Goal: Navigation & Orientation: Find specific page/section

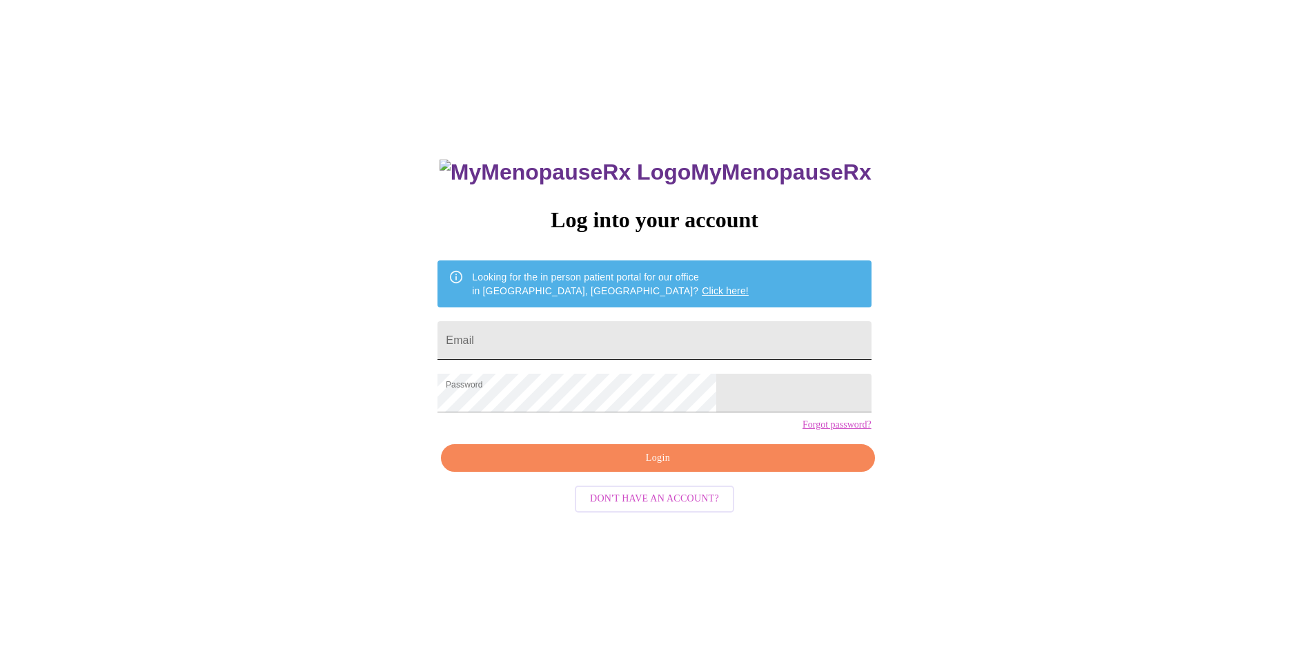
click at [592, 339] on input "Email" at bounding box center [654, 340] width 433 height 39
type input "[EMAIL_ADDRESS][DOMAIN_NAME]"
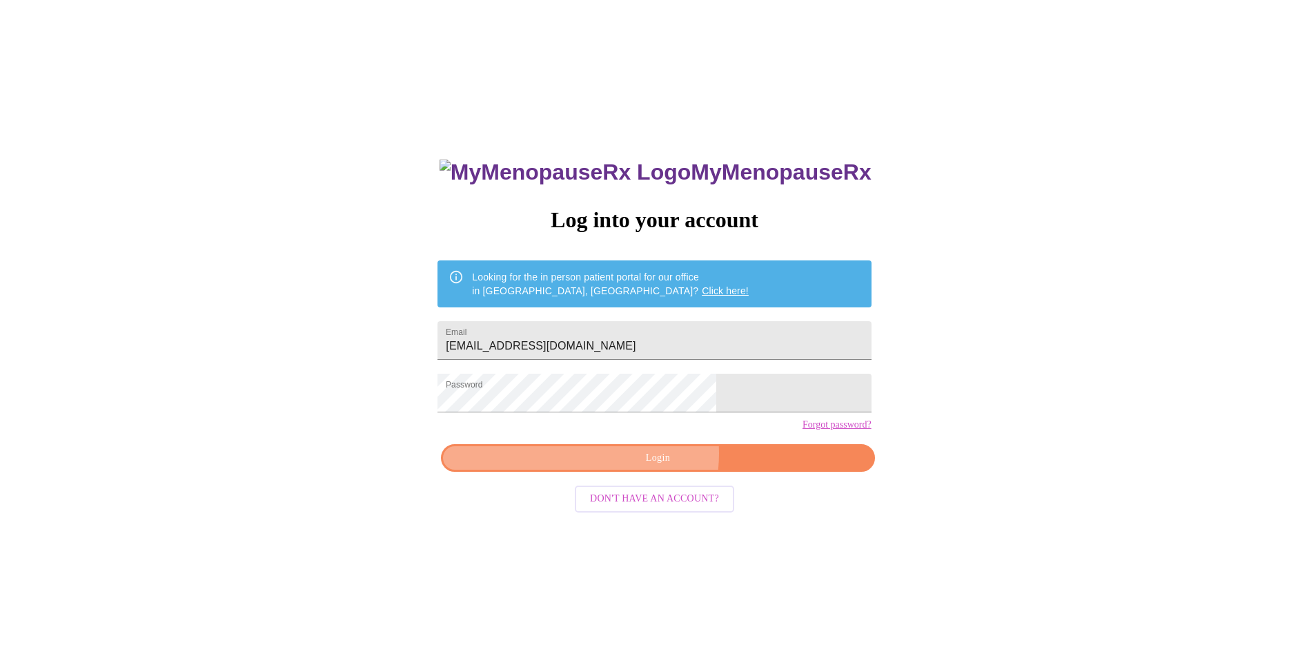
click at [642, 467] on span "Login" at bounding box center [658, 457] width 402 height 17
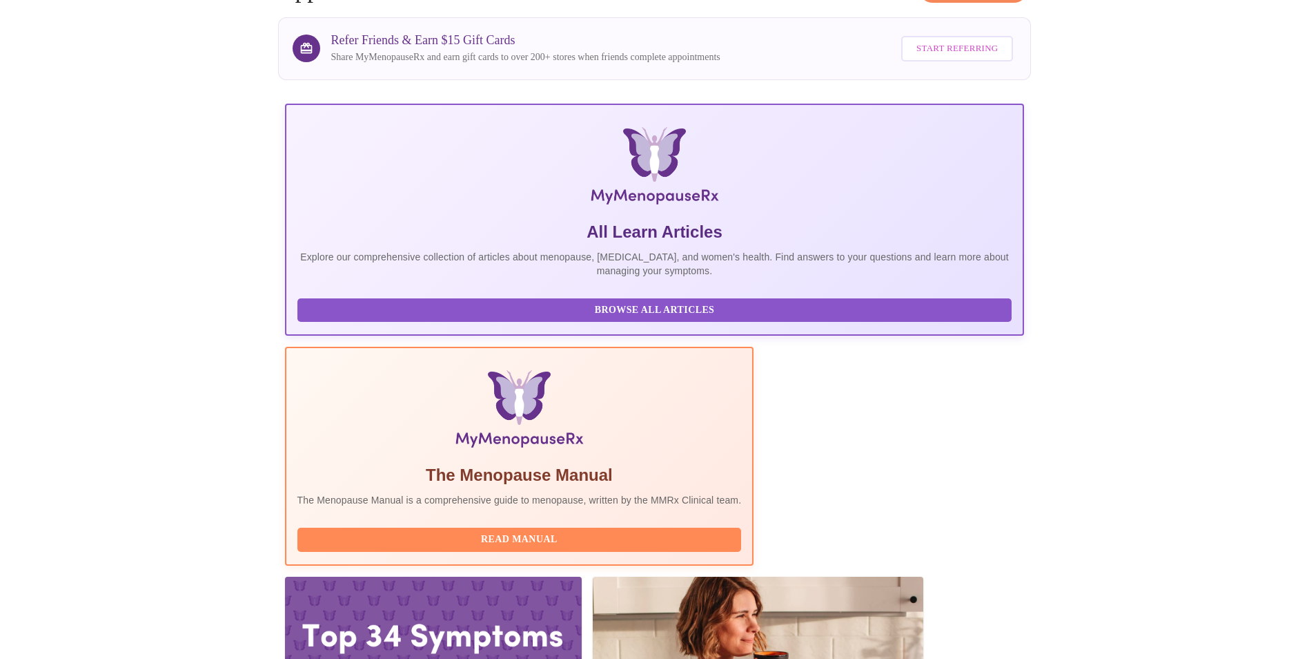
scroll to position [97, 0]
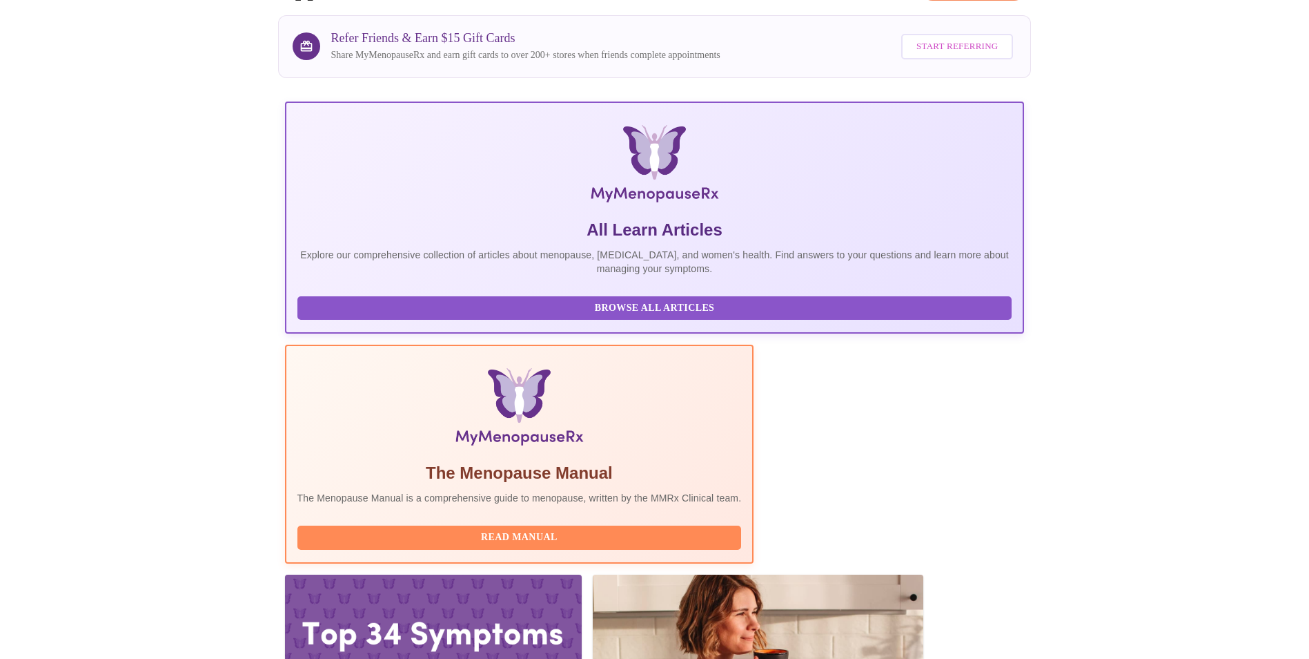
drag, startPoint x: 656, startPoint y: 549, endPoint x: 656, endPoint y: 560, distance: 10.4
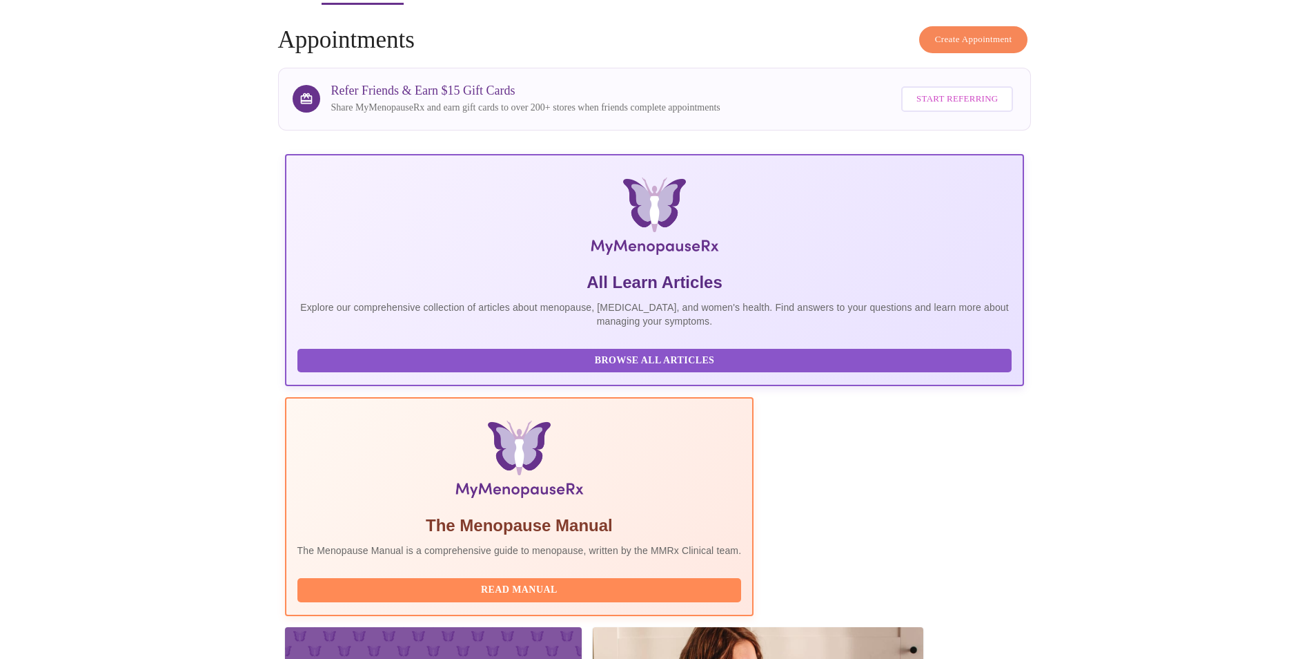
scroll to position [0, 0]
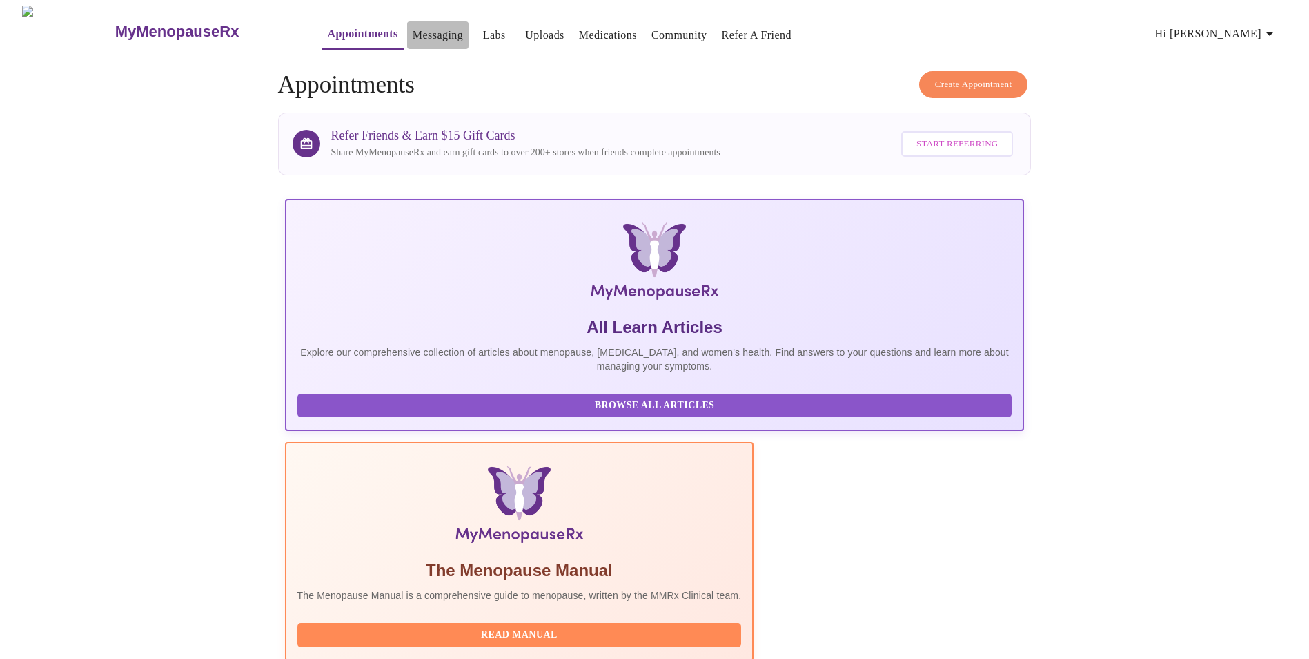
click at [413, 32] on link "Messaging" at bounding box center [438, 35] width 50 height 19
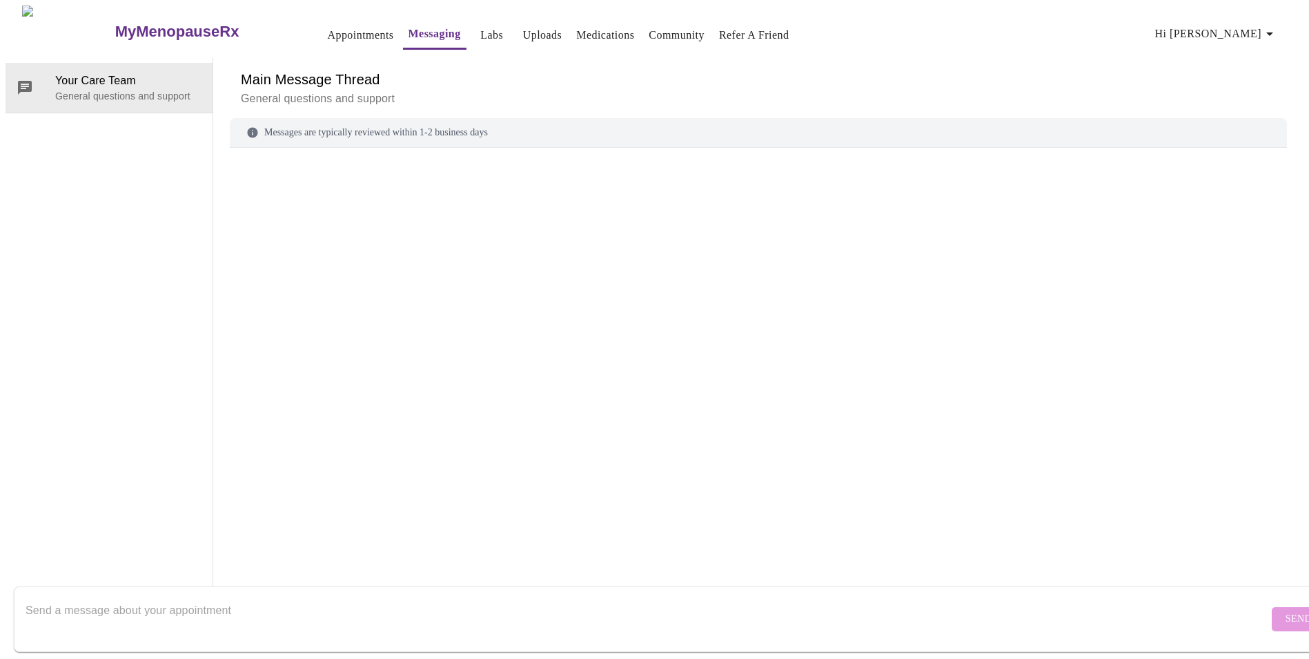
scroll to position [52, 0]
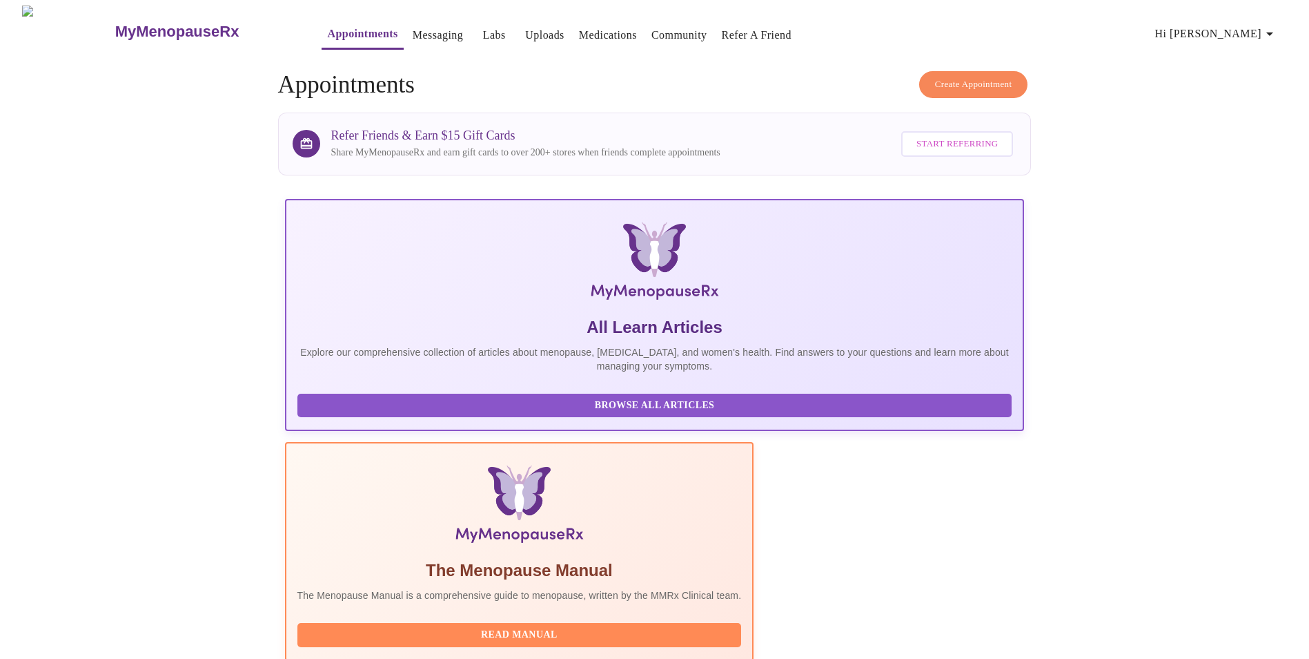
click at [652, 26] on link "Community" at bounding box center [680, 35] width 56 height 19
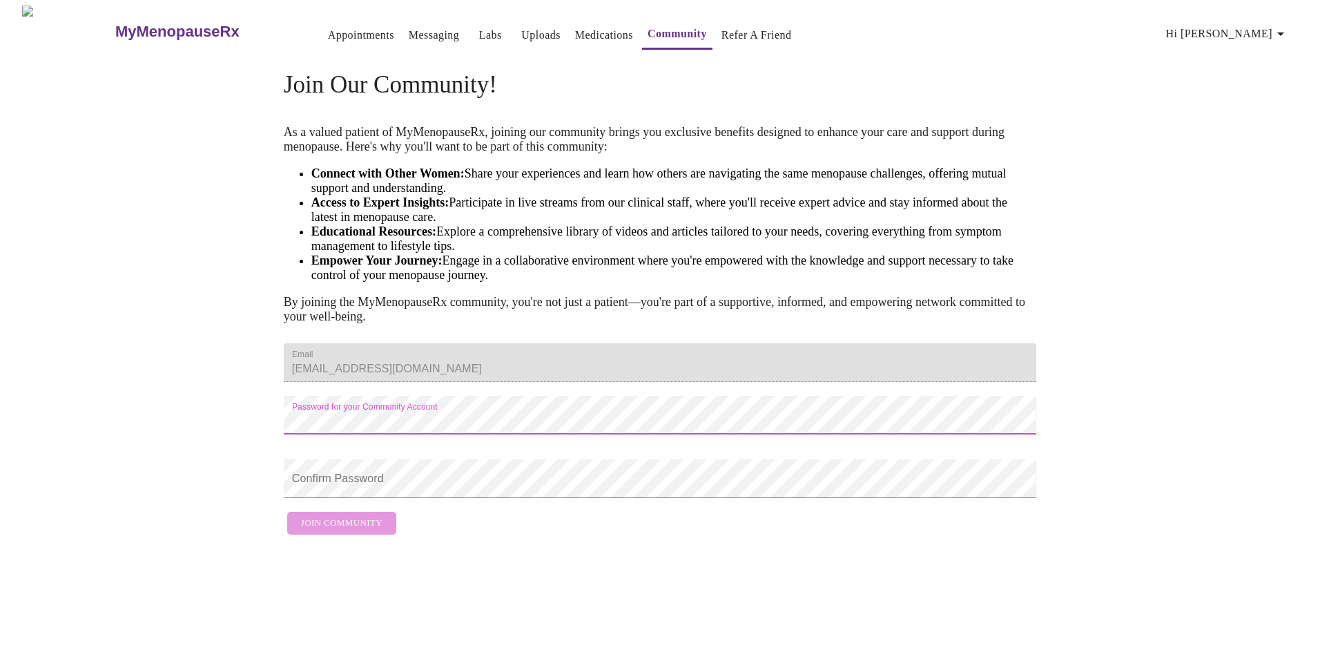
click at [328, 26] on link "Appointments" at bounding box center [361, 35] width 66 height 19
